Goal: Transaction & Acquisition: Purchase product/service

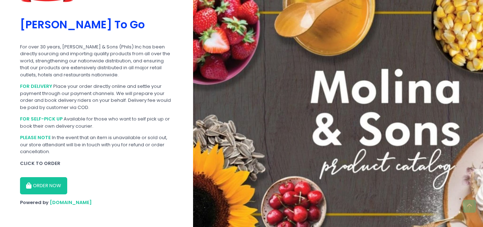
scroll to position [113, 0]
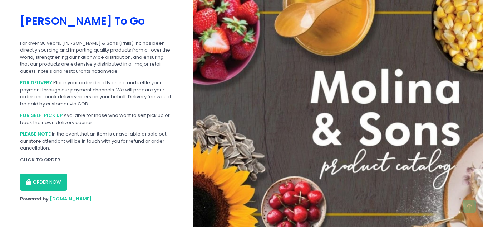
click at [43, 182] on button "ORDER NOW" at bounding box center [43, 181] width 47 height 17
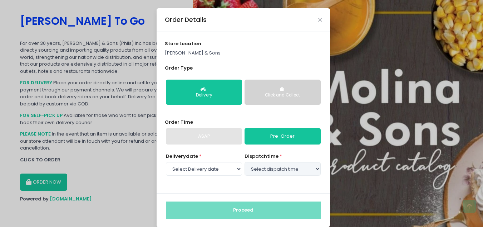
scroll to position [8, 0]
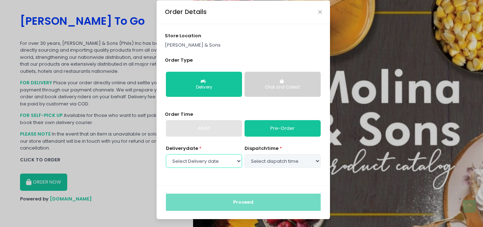
click at [210, 159] on select "Select Delivery date [DATE]" at bounding box center [204, 161] width 76 height 14
click at [279, 125] on link "Pre-Order" at bounding box center [283, 128] width 76 height 16
click at [269, 128] on link "Pre-Order" at bounding box center [283, 128] width 76 height 16
click at [214, 84] on button "Delivery" at bounding box center [204, 84] width 76 height 25
click at [282, 86] on div "Click and Collect" at bounding box center [283, 87] width 66 height 6
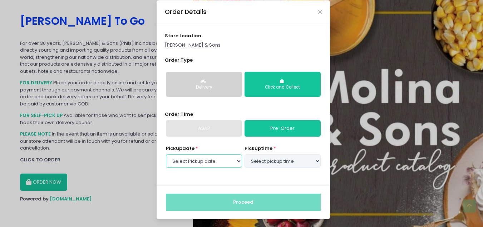
click at [204, 161] on select "Select Pickup date [DATE]" at bounding box center [204, 161] width 76 height 14
click at [198, 162] on select "Select Pickup date [DATE]" at bounding box center [204, 161] width 76 height 14
select select "[DATE]"
click at [166, 154] on select "Select Pickup date [DATE]" at bounding box center [204, 161] width 76 height 14
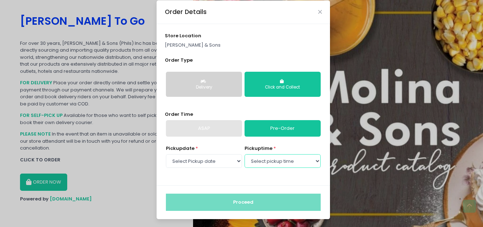
click at [277, 158] on select "Select pickup time 08:30 AM - 09:00 AM 09:00 AM - 09:30 AM 09:30 AM - 10:00 AM …" at bounding box center [283, 161] width 76 height 14
select select "15:00"
click at [245, 154] on select "Select pickup time 08:30 AM - 09:00 AM 09:00 AM - 09:30 AM 09:30 AM - 10:00 AM …" at bounding box center [283, 161] width 76 height 14
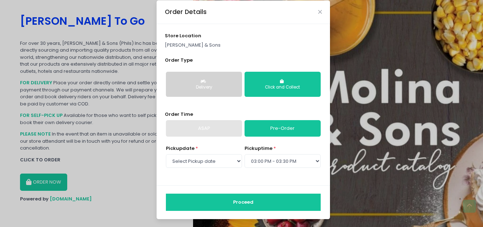
click at [244, 200] on button "Proceed" at bounding box center [243, 201] width 155 height 17
